Goal: Task Accomplishment & Management: Manage account settings

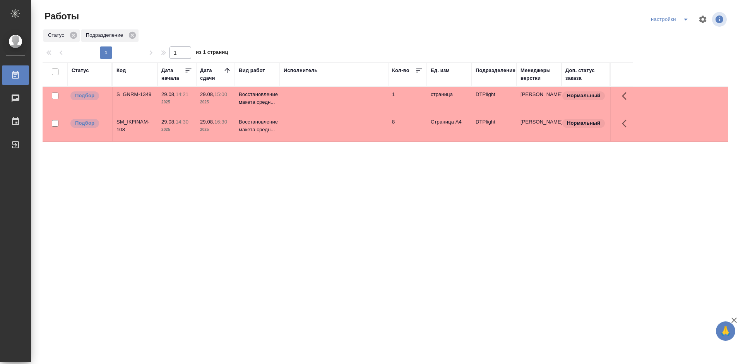
drag, startPoint x: 0, startPoint y: 0, endPoint x: 297, endPoint y: 207, distance: 362.1
click at [297, 207] on div "Статус Код Дата начала Дата сдачи Вид работ Исполнитель Кол-во Ед. изм Подразде…" at bounding box center [386, 201] width 686 height 279
click at [340, 222] on div "Статус Код Дата начала Дата сдачи Вид работ Исполнитель Кол-во Ед. изм Подразде…" at bounding box center [386, 201] width 686 height 279
click at [233, 201] on div "Статус Код Дата начала Дата сдачи Вид работ Исполнитель Кол-во Ед. изм Подразде…" at bounding box center [386, 201] width 686 height 279
click at [134, 90] on td "S_GNRM-1349" at bounding box center [135, 100] width 45 height 27
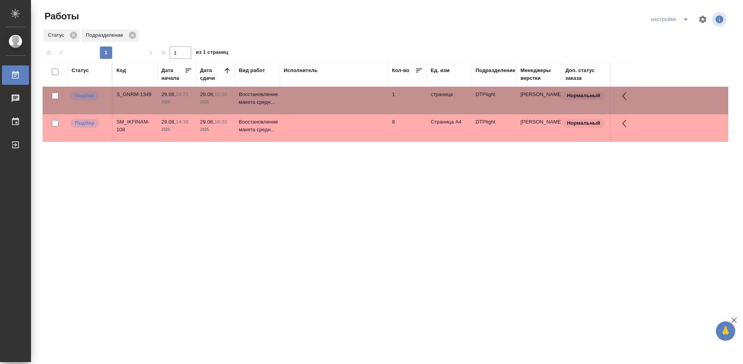
click at [132, 90] on td "S_GNRM-1349" at bounding box center [135, 100] width 45 height 27
click at [242, 196] on div "Статус Код Дата начала Дата сдачи Вид работ Исполнитель Кол-во Ед. изм Подразде…" at bounding box center [386, 201] width 686 height 279
click at [126, 89] on td "S_GNRM-1349" at bounding box center [135, 100] width 45 height 27
click at [126, 92] on div "S_GNRM-1349" at bounding box center [134, 95] width 37 height 8
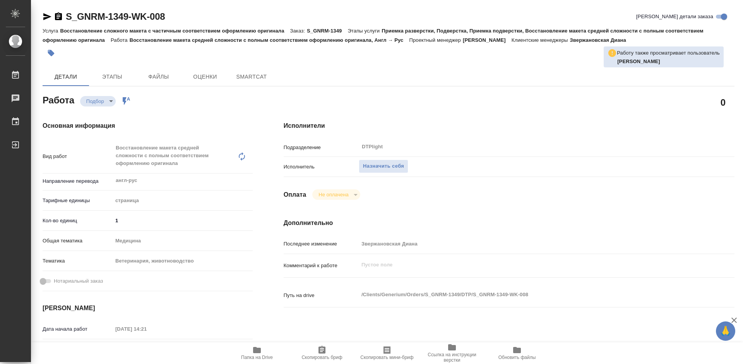
type textarea "x"
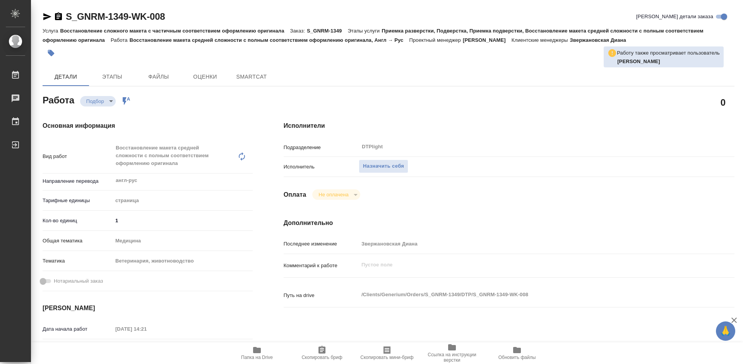
type textarea "x"
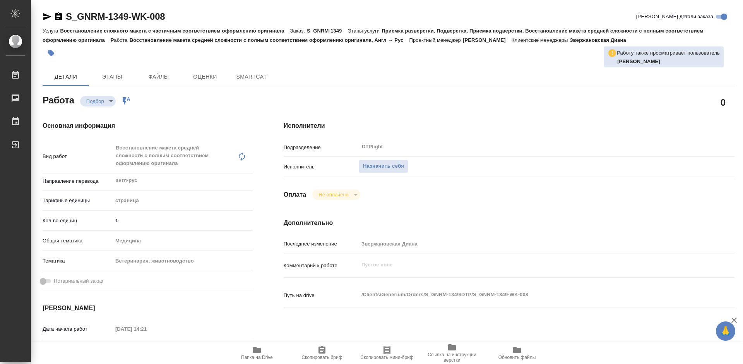
type textarea "x"
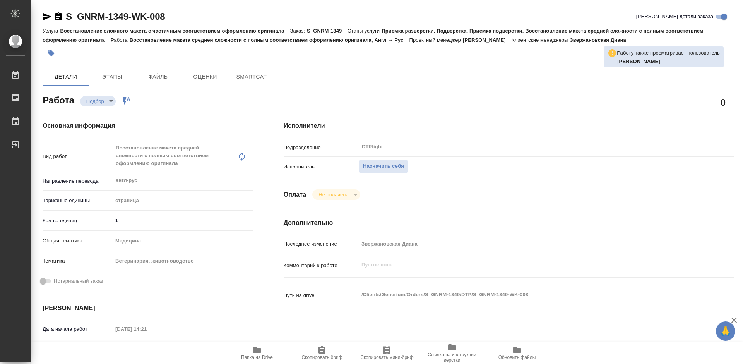
type textarea "x"
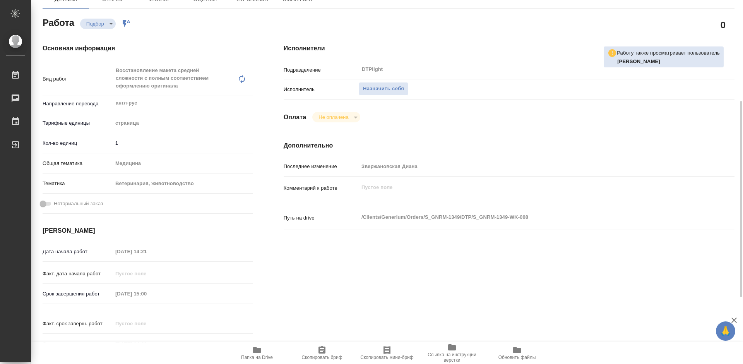
scroll to position [116, 0]
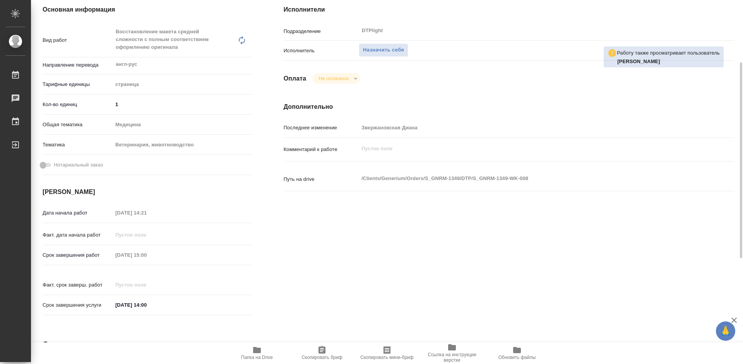
type textarea "x"
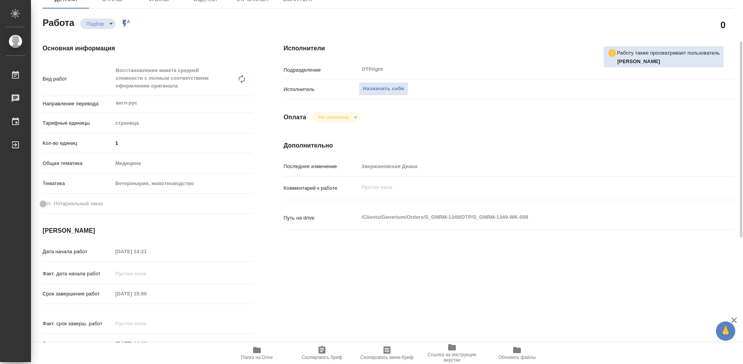
scroll to position [39, 0]
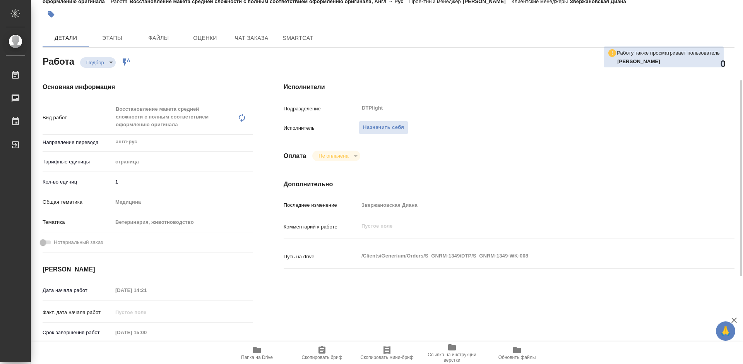
type textarea "x"
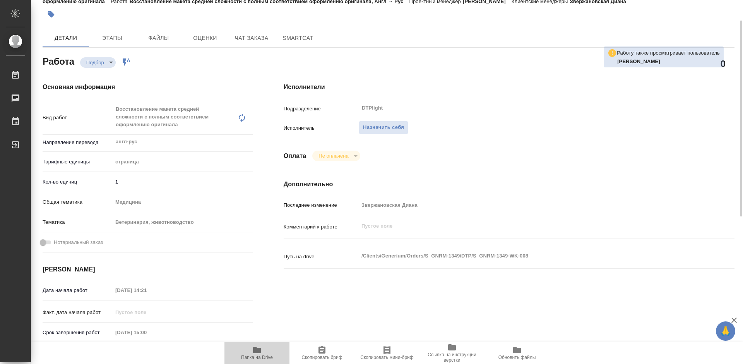
click at [252, 350] on icon "button" at bounding box center [256, 349] width 9 height 9
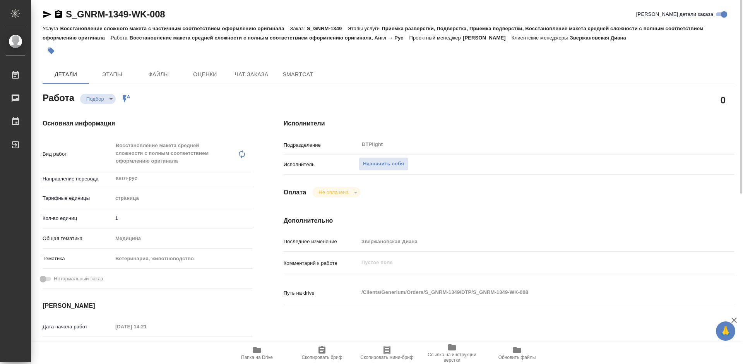
scroll to position [0, 0]
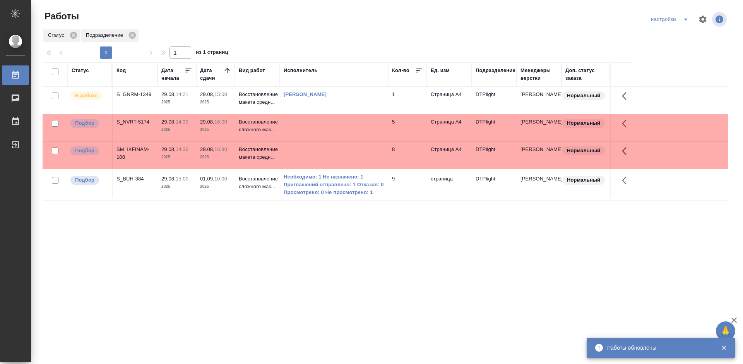
click at [138, 93] on div "S_GNRM-1349" at bounding box center [134, 95] width 37 height 8
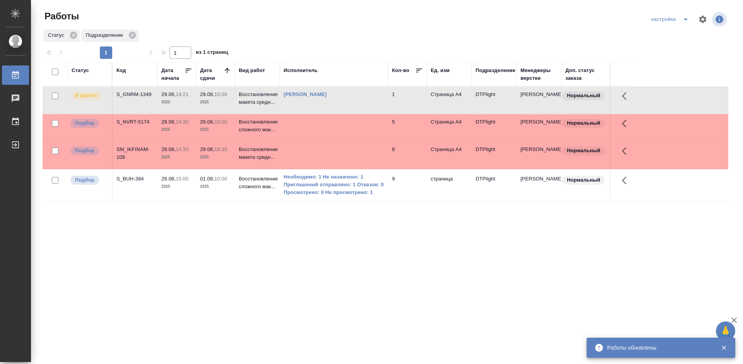
click at [138, 93] on div "S_GNRM-1349" at bounding box center [134, 95] width 37 height 8
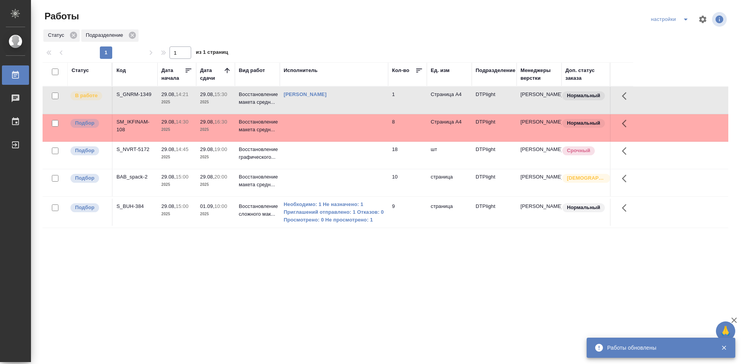
click at [138, 98] on div "S_NVRT-5172" at bounding box center [134, 95] width 37 height 8
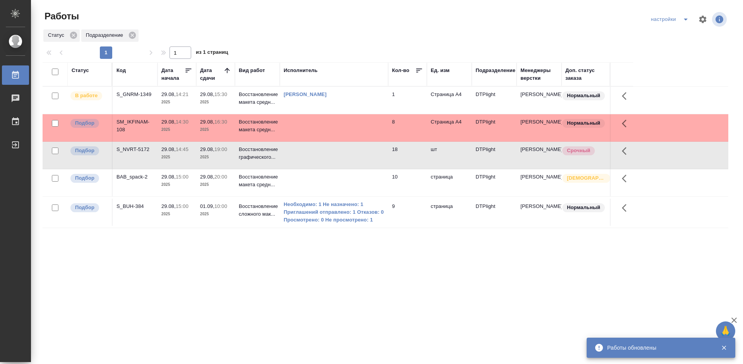
click at [138, 98] on div "S_NVRT-5172" at bounding box center [134, 95] width 37 height 8
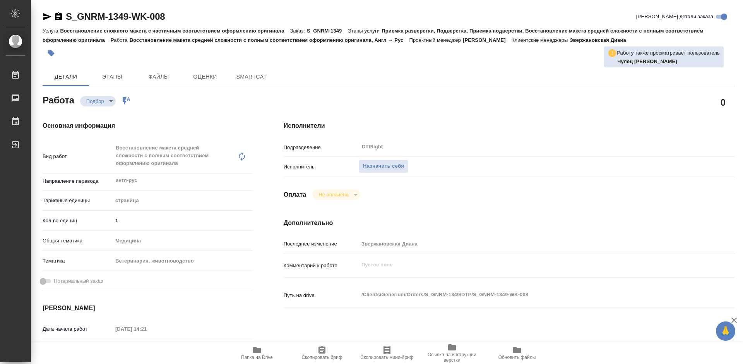
type textarea "x"
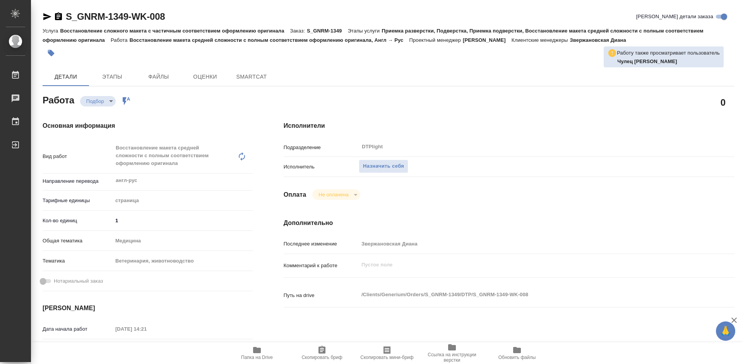
type textarea "x"
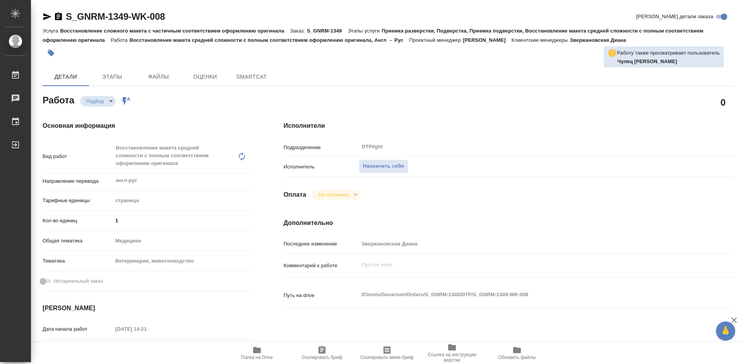
type textarea "x"
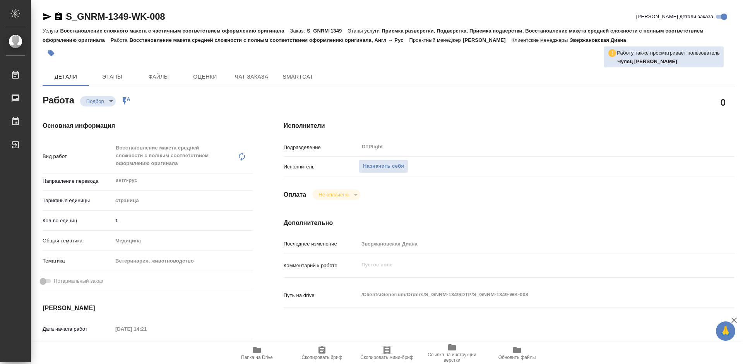
type textarea "x"
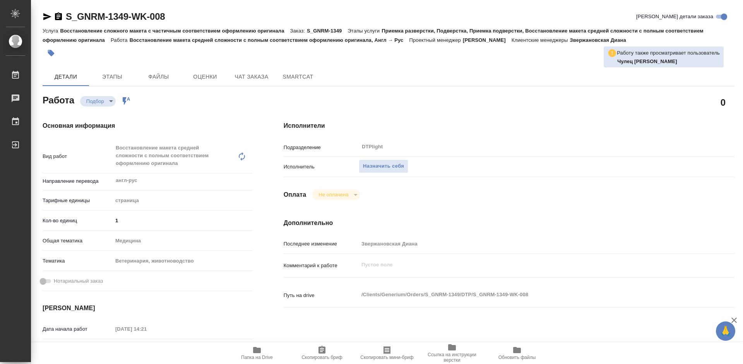
type textarea "x"
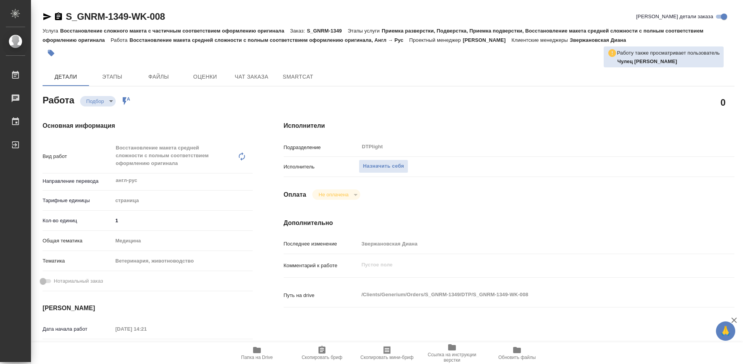
click at [264, 353] on span "Папка на Drive" at bounding box center [257, 352] width 56 height 15
click at [389, 165] on span "Назначить себя" at bounding box center [383, 166] width 41 height 9
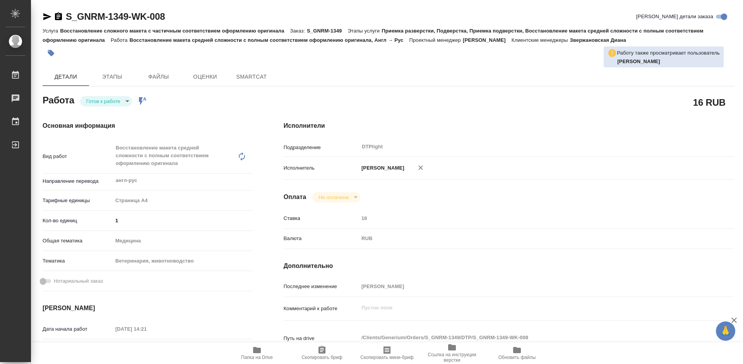
type textarea "x"
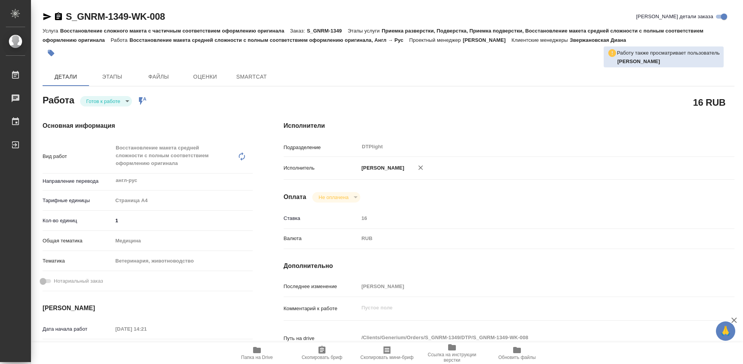
type textarea "x"
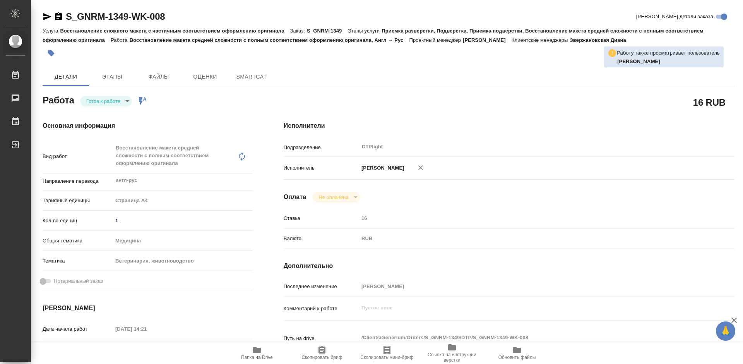
type textarea "x"
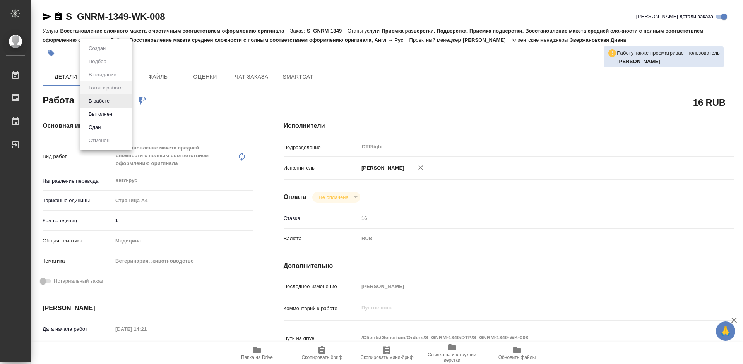
click at [111, 98] on body "🙏 .cls-1 fill:#fff; AWATERA Tretyakova Mariya Работы Чаты График Выйти S_GNRM-1…" at bounding box center [371, 182] width 743 height 364
type textarea "x"
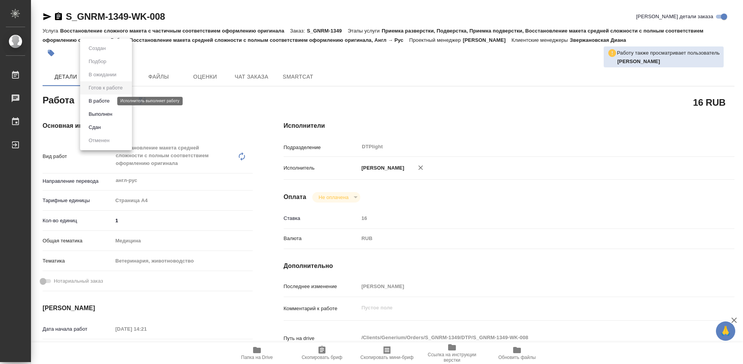
type textarea "x"
click at [110, 99] on button "В работе" at bounding box center [99, 101] width 26 height 9
type textarea "x"
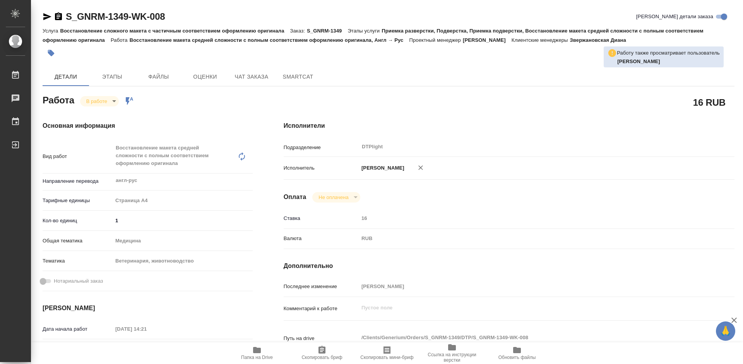
type textarea "x"
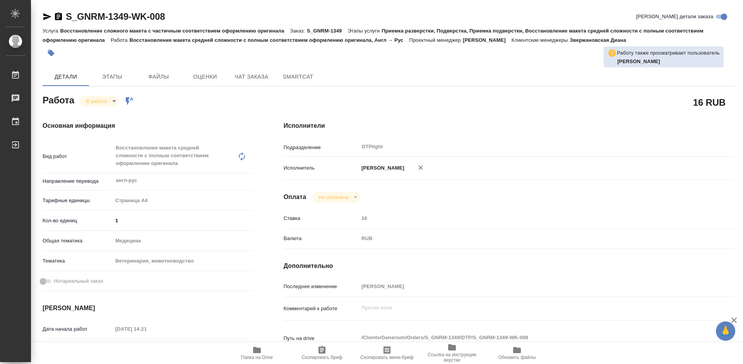
type textarea "x"
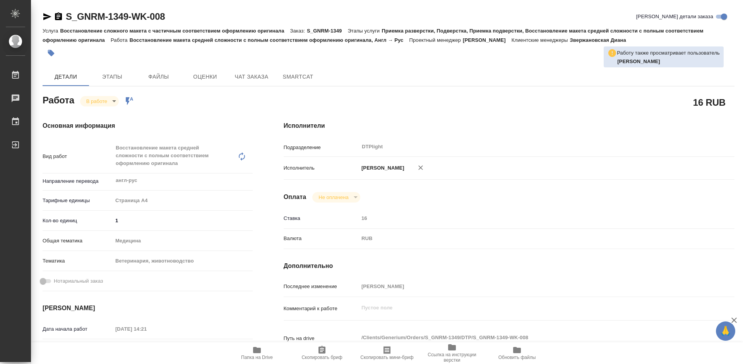
type textarea "x"
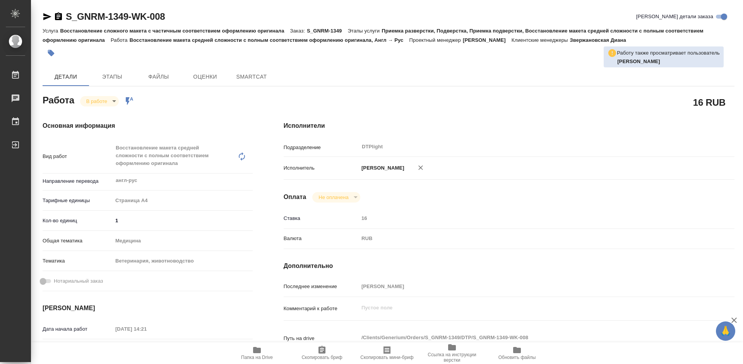
type textarea "x"
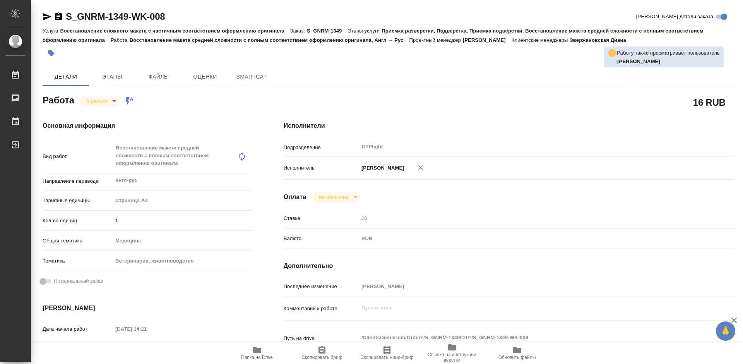
type textarea "x"
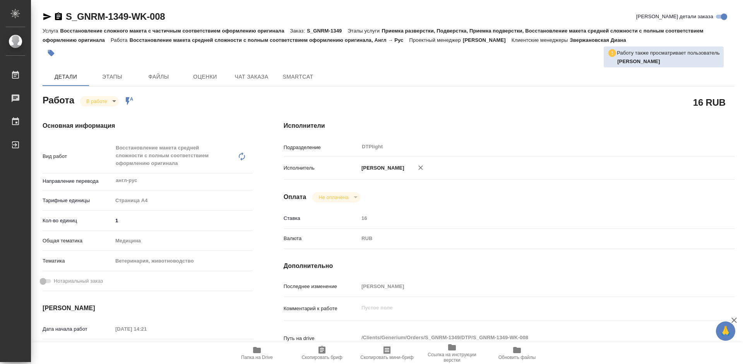
type textarea "x"
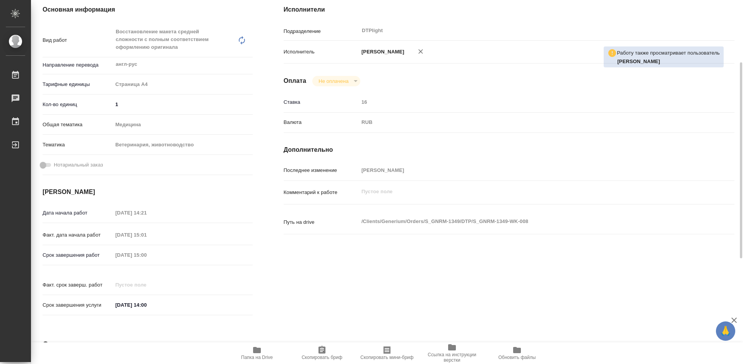
type textarea "x"
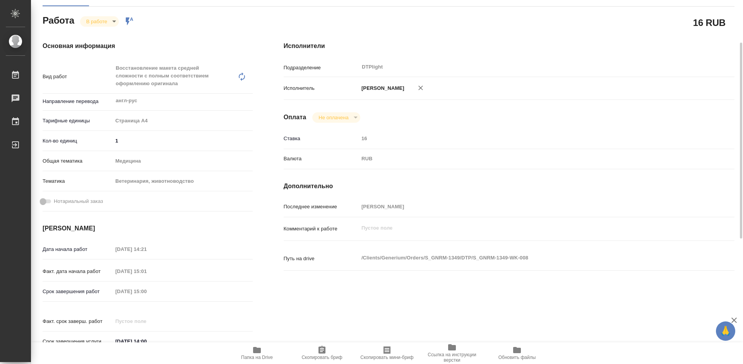
scroll to position [0, 0]
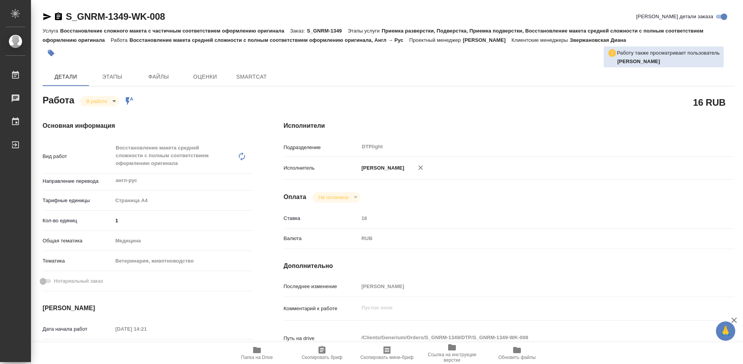
type textarea "x"
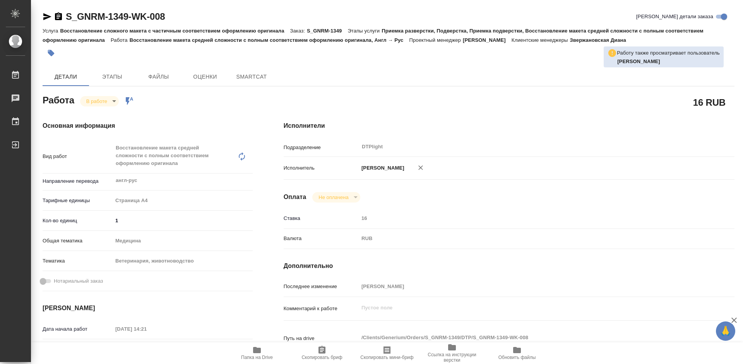
type textarea "x"
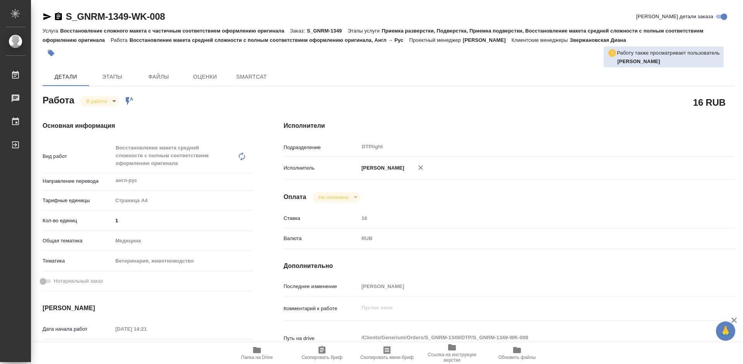
type textarea "x"
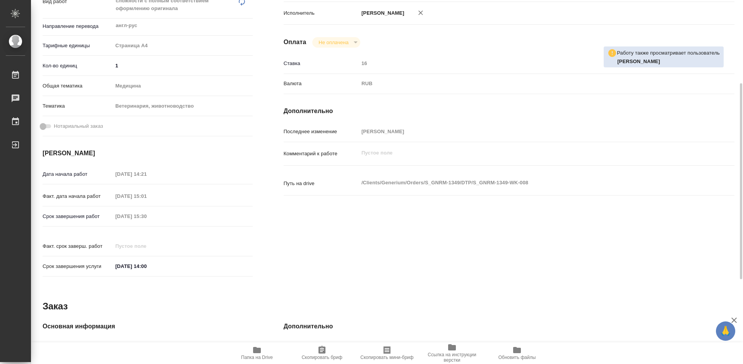
scroll to position [193, 0]
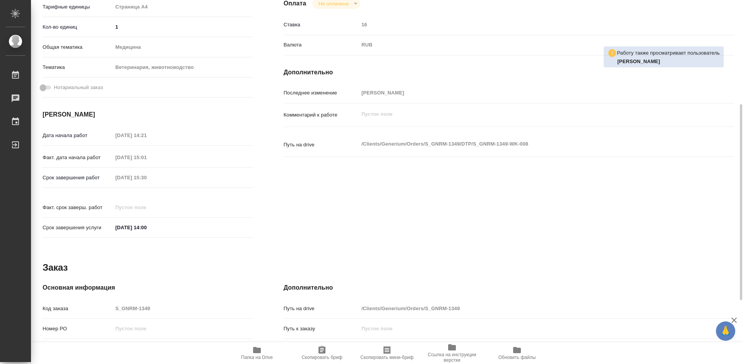
type textarea "x"
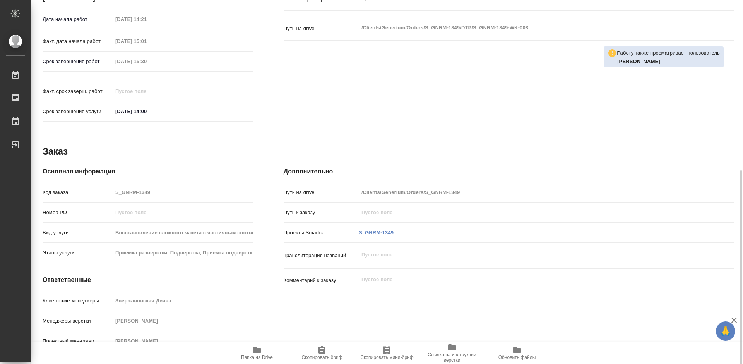
scroll to position [312, 0]
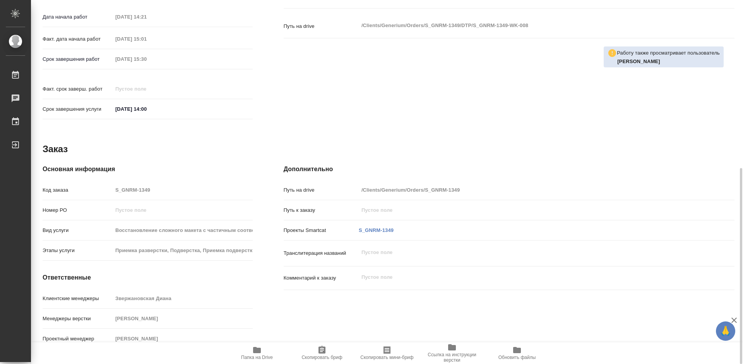
type textarea "x"
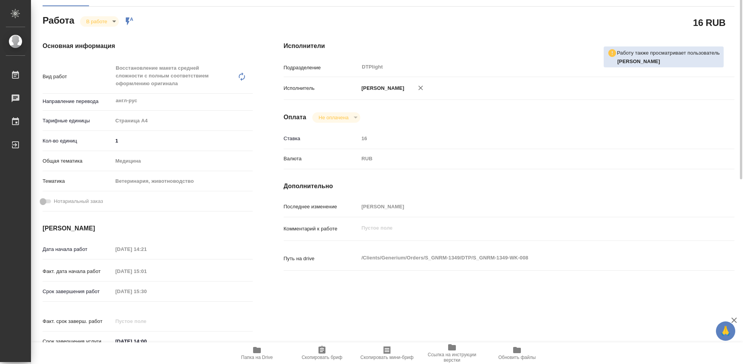
scroll to position [0, 0]
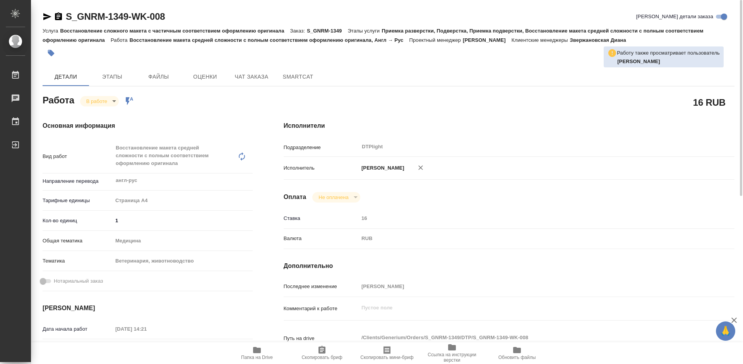
click at [252, 351] on icon "button" at bounding box center [256, 349] width 9 height 9
click at [93, 102] on body "🙏 .cls-1 fill:#fff; AWATERA Tretyakova Mariya Работы 0 Чаты График Выйти S_GNRM…" at bounding box center [371, 182] width 743 height 364
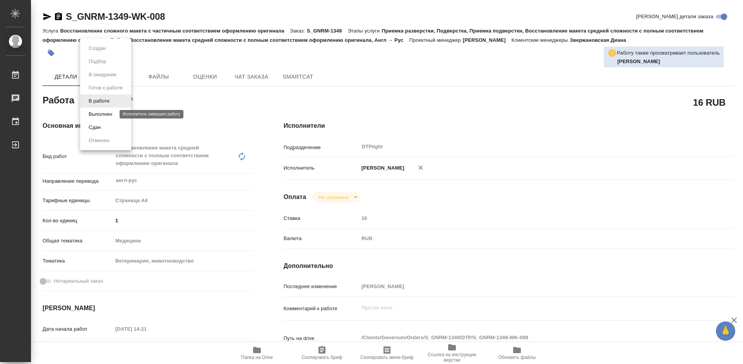
click at [97, 114] on button "Выполнен" at bounding box center [100, 114] width 28 height 9
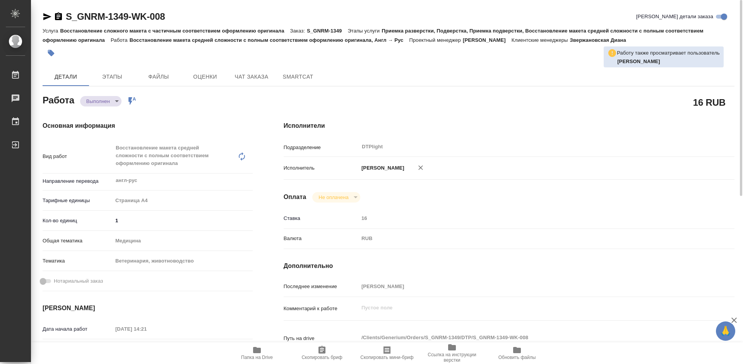
type textarea "x"
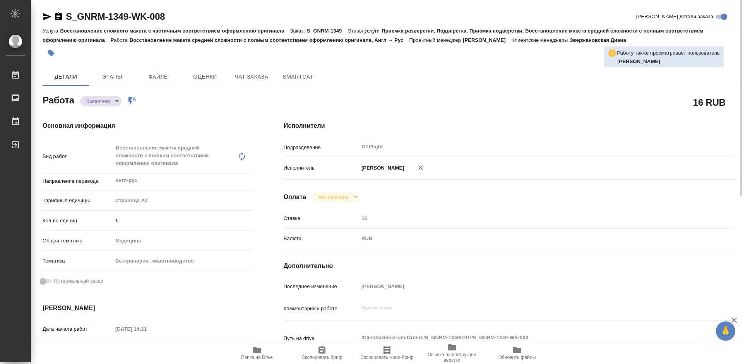
type textarea "x"
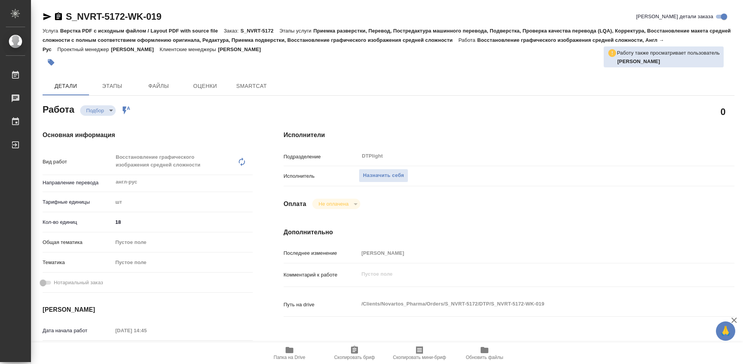
type textarea "x"
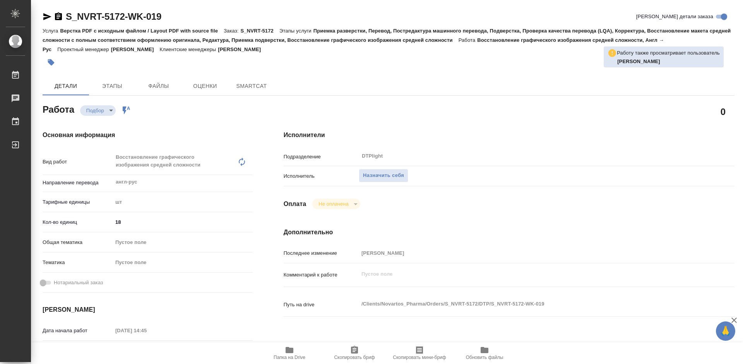
type textarea "x"
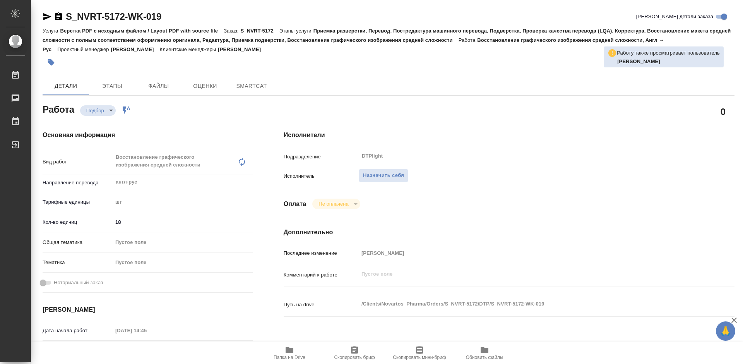
type textarea "x"
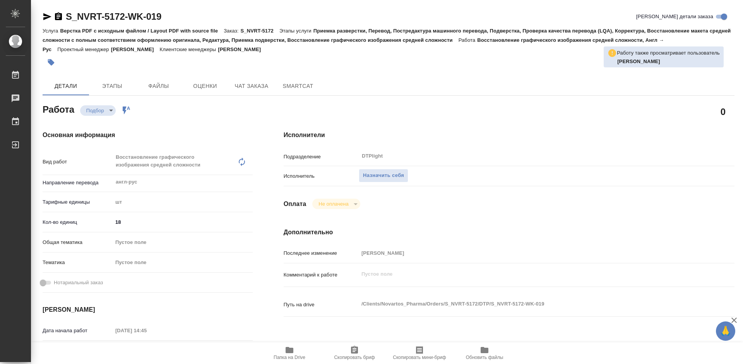
scroll to position [155, 0]
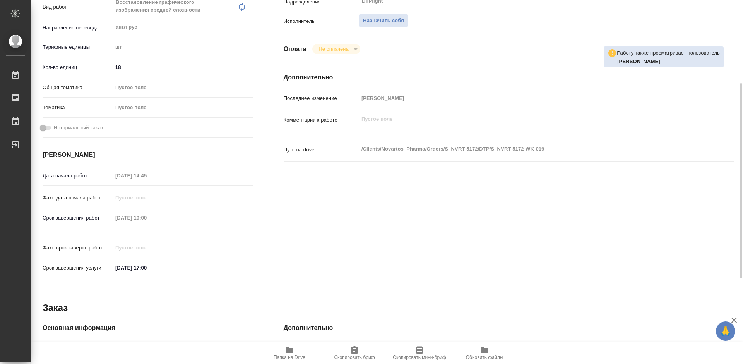
type textarea "x"
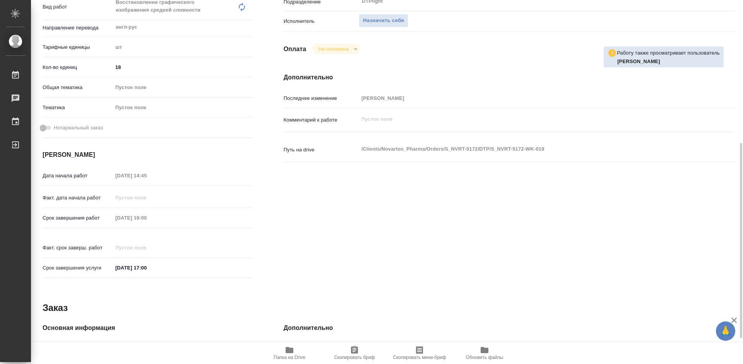
scroll to position [193, 0]
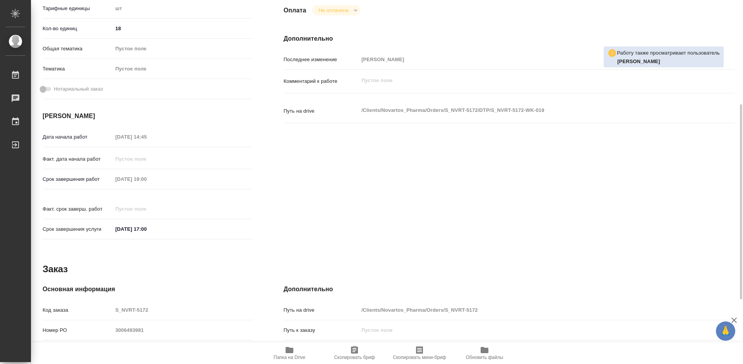
type textarea "x"
